Goal: Information Seeking & Learning: Learn about a topic

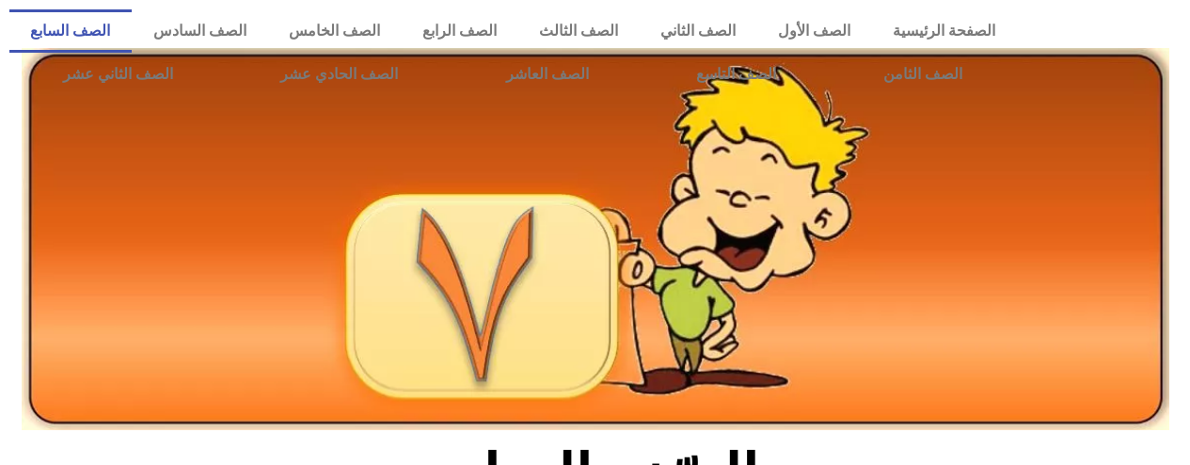
click at [132, 30] on link "الصف السابع" at bounding box center [70, 30] width 122 height 43
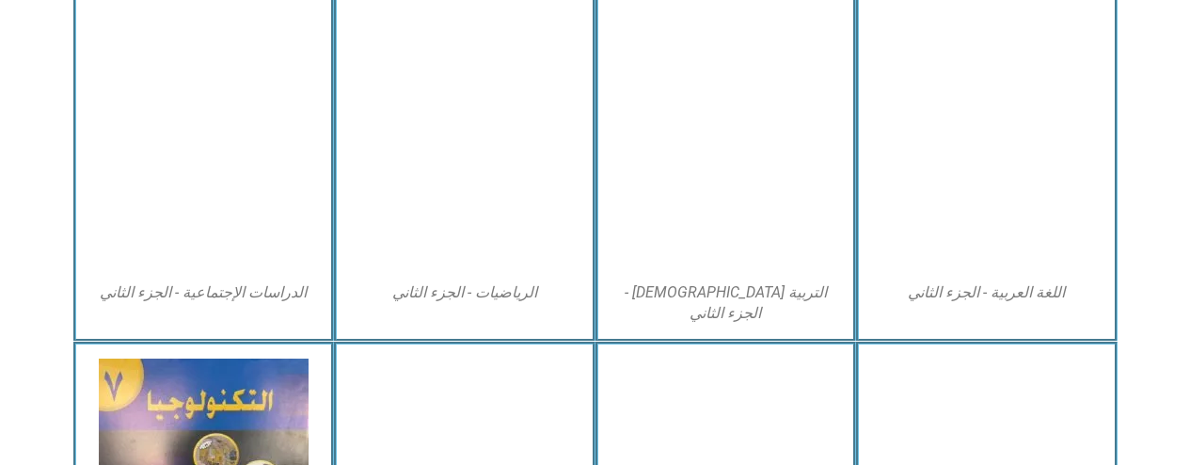
scroll to position [923, 0]
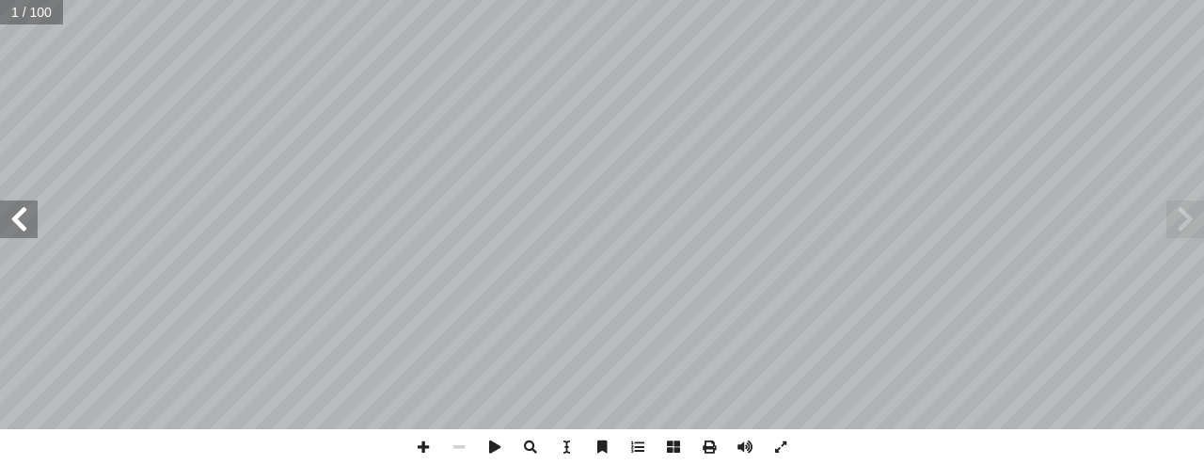
click at [19, 213] on span at bounding box center [19, 219] width 38 height 38
click at [21, 213] on span at bounding box center [19, 219] width 38 height 38
click at [17, 218] on span at bounding box center [19, 219] width 38 height 38
click at [18, 218] on span at bounding box center [19, 219] width 38 height 38
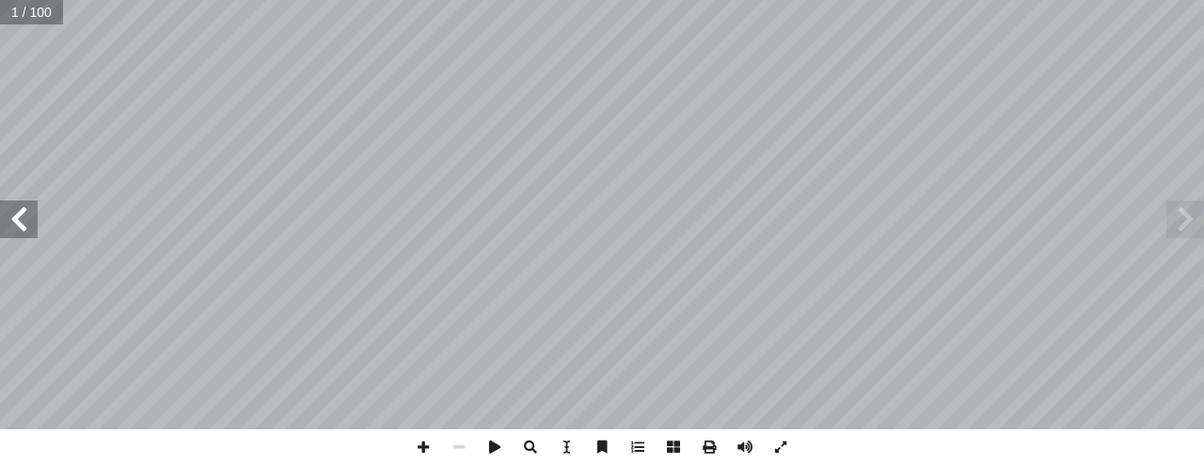
click at [18, 218] on span at bounding box center [19, 219] width 38 height 38
click at [21, 215] on span at bounding box center [19, 219] width 38 height 38
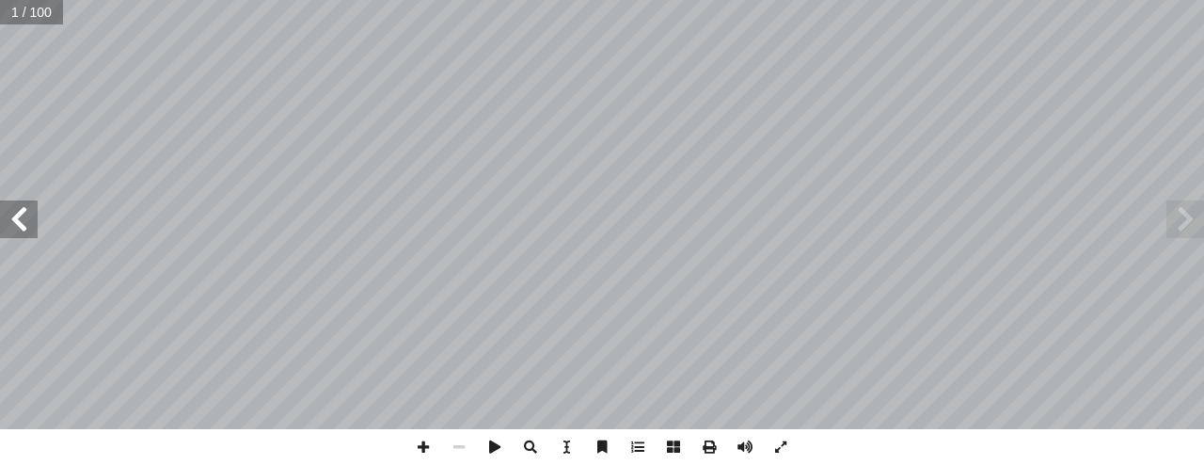
click at [27, 213] on span at bounding box center [19, 219] width 38 height 38
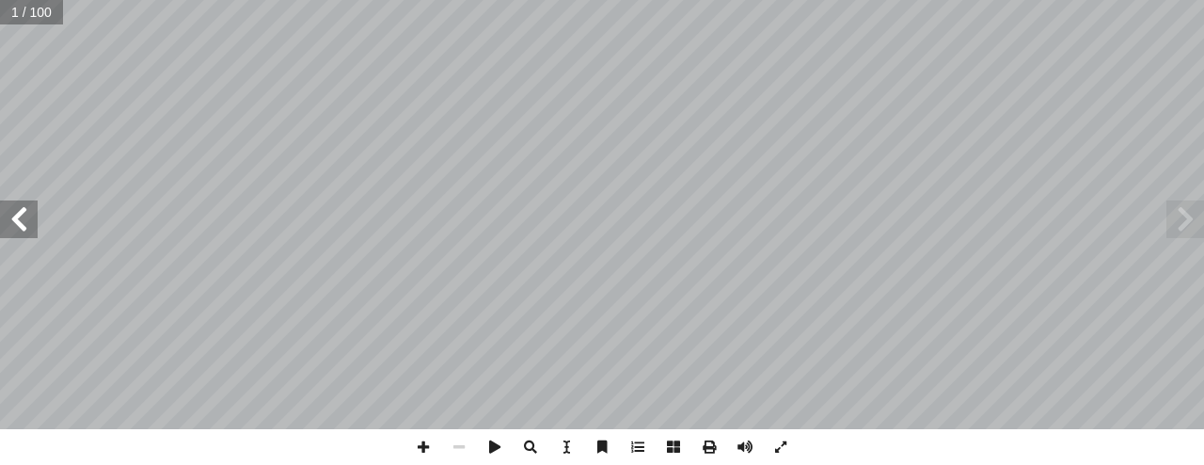
click at [35, 210] on span at bounding box center [19, 219] width 38 height 38
click at [34, 212] on span at bounding box center [19, 219] width 38 height 38
click at [36, 209] on span at bounding box center [19, 219] width 38 height 38
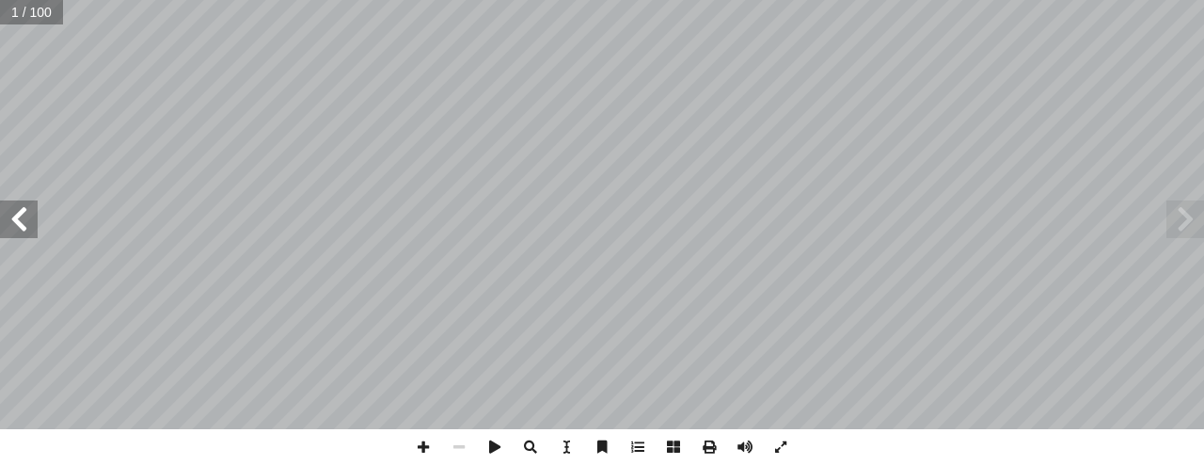
click at [33, 214] on span at bounding box center [19, 219] width 38 height 38
click at [24, 218] on span at bounding box center [19, 219] width 38 height 38
click at [26, 223] on span at bounding box center [19, 219] width 38 height 38
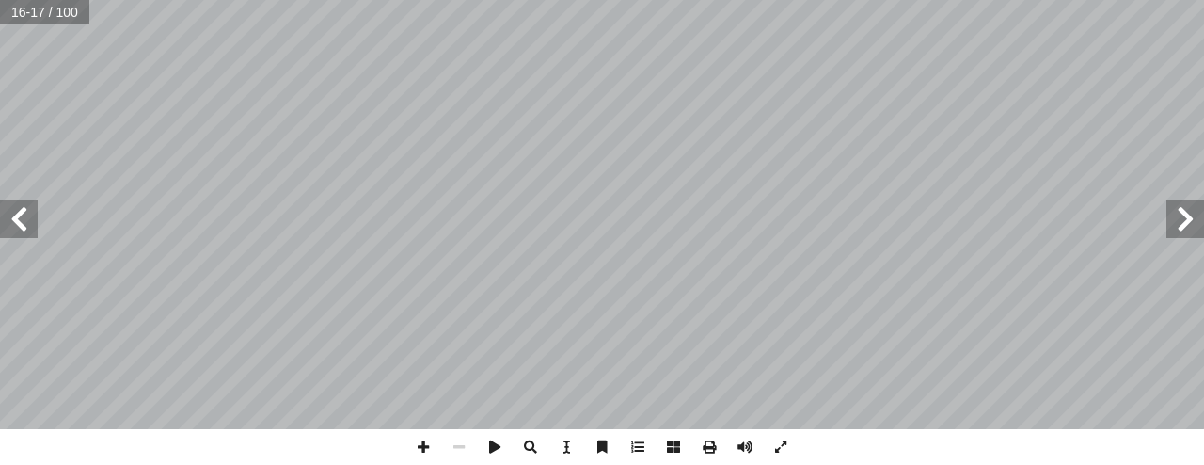
click at [26, 223] on span at bounding box center [19, 219] width 38 height 38
click at [24, 223] on span at bounding box center [19, 219] width 38 height 38
click at [22, 223] on span at bounding box center [19, 219] width 38 height 38
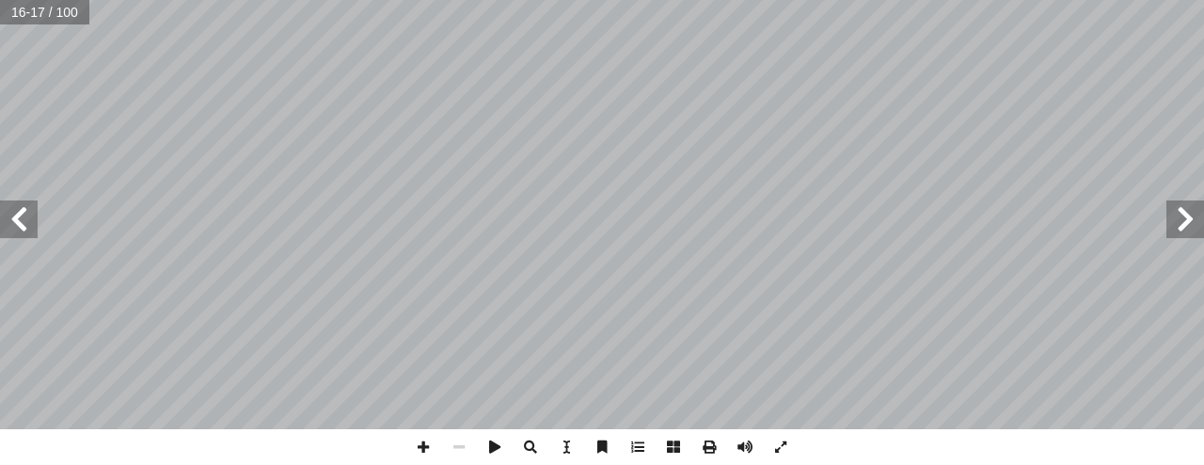
click at [23, 220] on span at bounding box center [19, 219] width 38 height 38
click at [23, 218] on span at bounding box center [19, 219] width 38 height 38
click at [16, 213] on span at bounding box center [19, 219] width 38 height 38
click at [19, 218] on span at bounding box center [19, 219] width 38 height 38
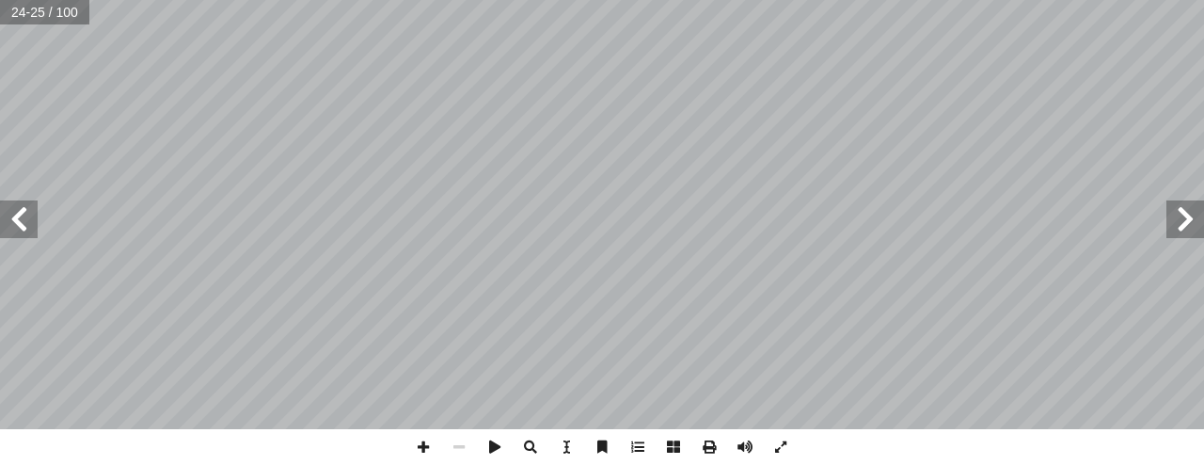
click at [18, 213] on span at bounding box center [19, 219] width 38 height 38
click at [16, 213] on span at bounding box center [19, 219] width 38 height 38
click at [17, 218] on span at bounding box center [19, 219] width 38 height 38
click at [21, 223] on span at bounding box center [19, 219] width 38 height 38
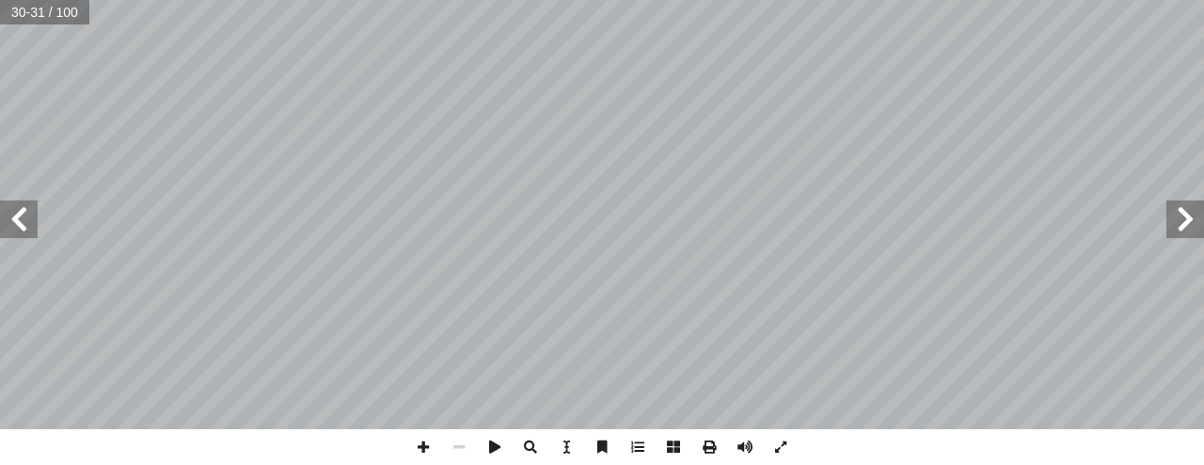
click at [21, 218] on span at bounding box center [19, 219] width 38 height 38
click at [19, 223] on span at bounding box center [19, 219] width 38 height 38
